Goal: Information Seeking & Learning: Find specific fact

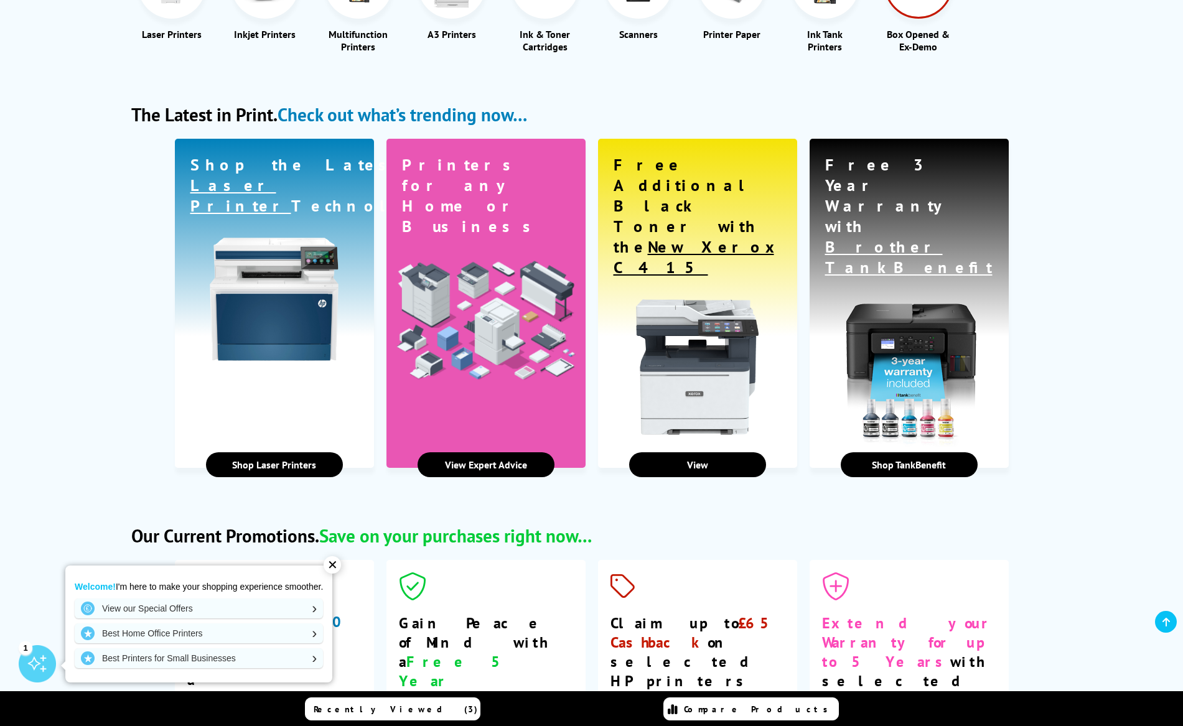
scroll to position [1555, 0]
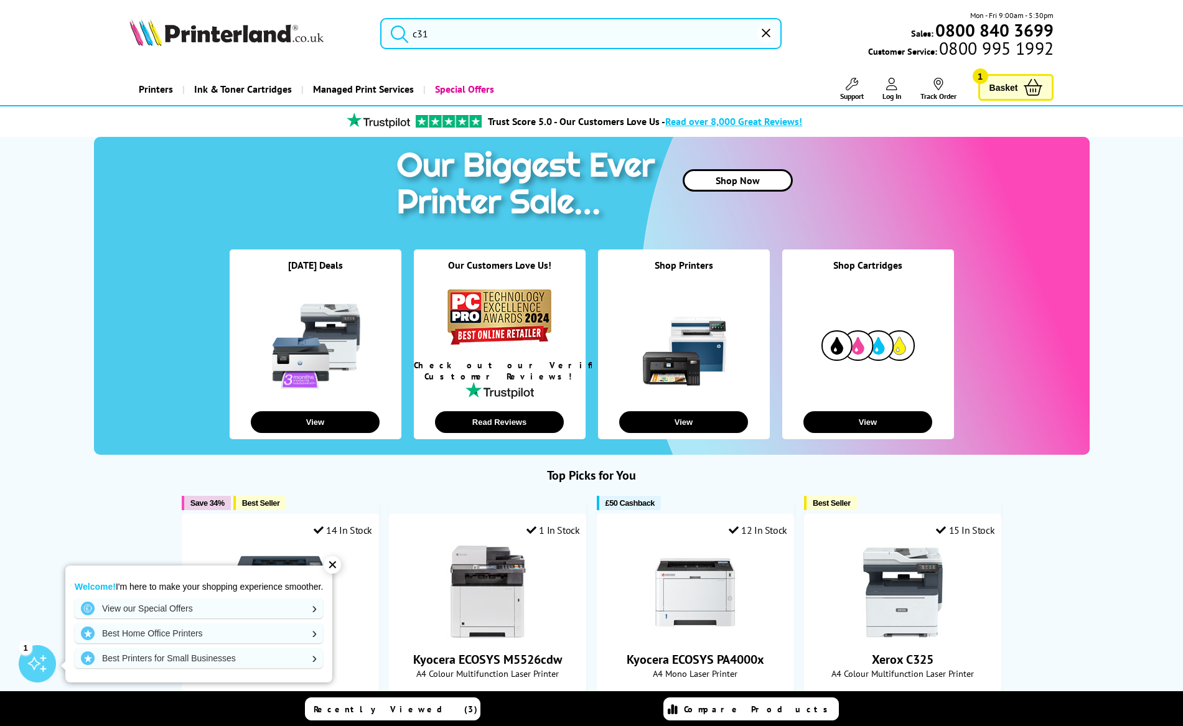
type input "c"
